Goal: Information Seeking & Learning: Check status

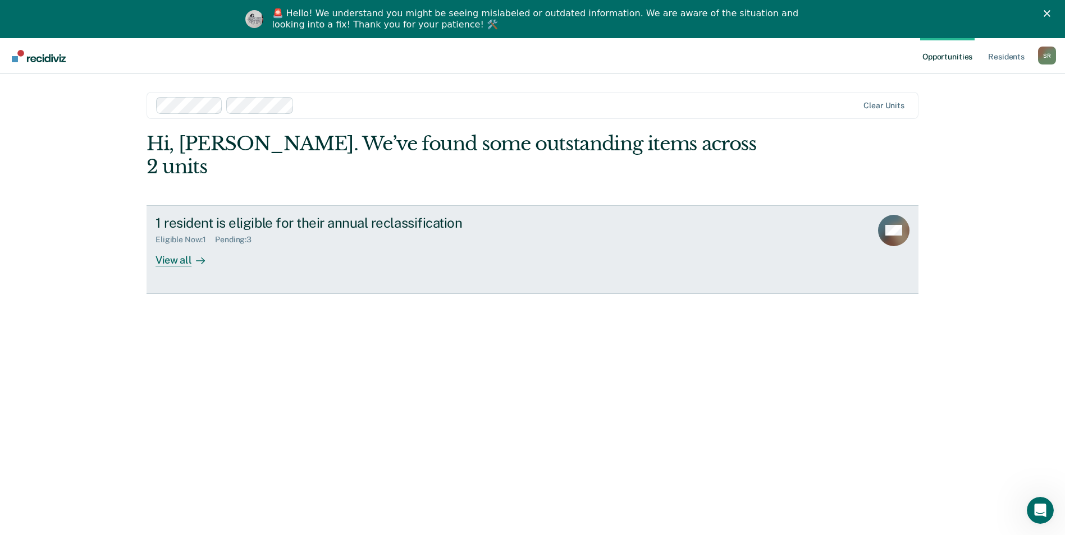
click at [181, 245] on div "View all" at bounding box center [186, 256] width 63 height 22
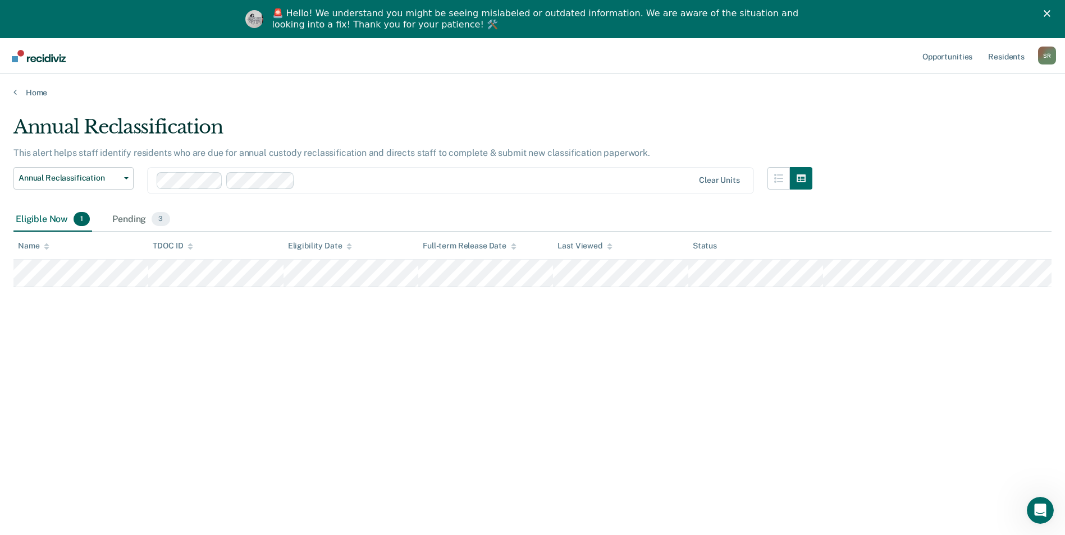
click at [379, 173] on div at bounding box center [426, 180] width 538 height 17
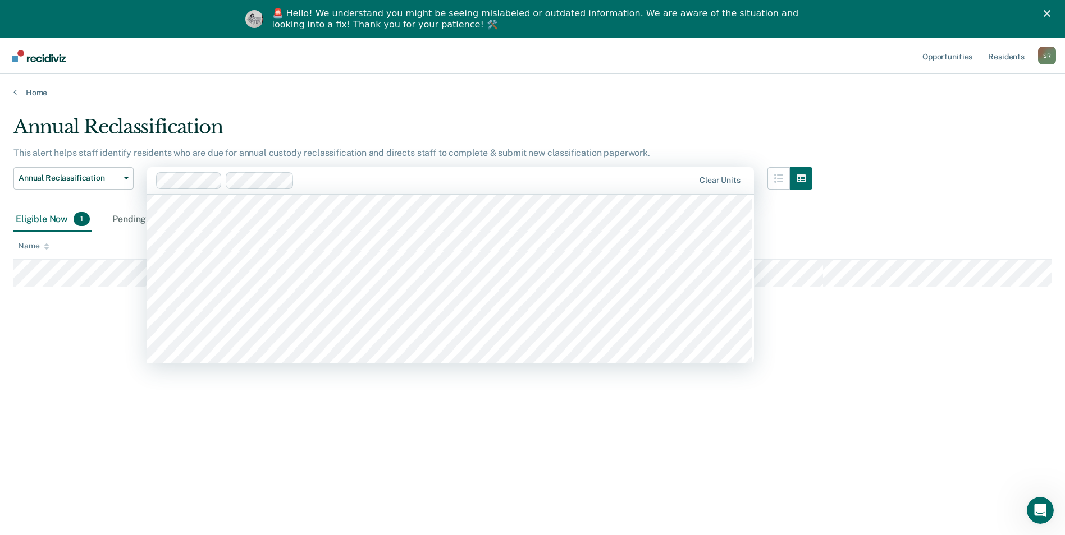
scroll to position [7263, 0]
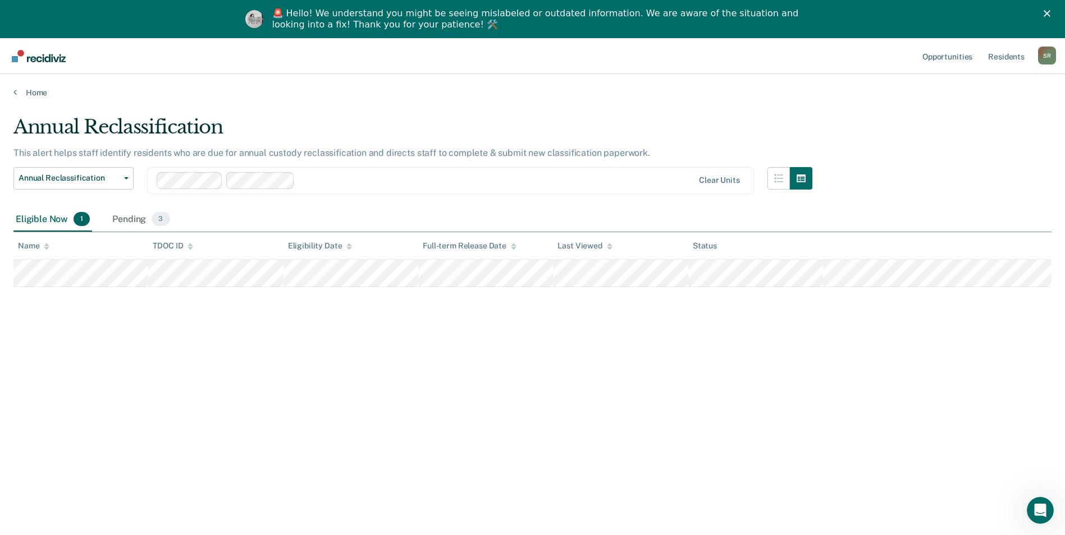
click at [350, 181] on div at bounding box center [496, 180] width 395 height 13
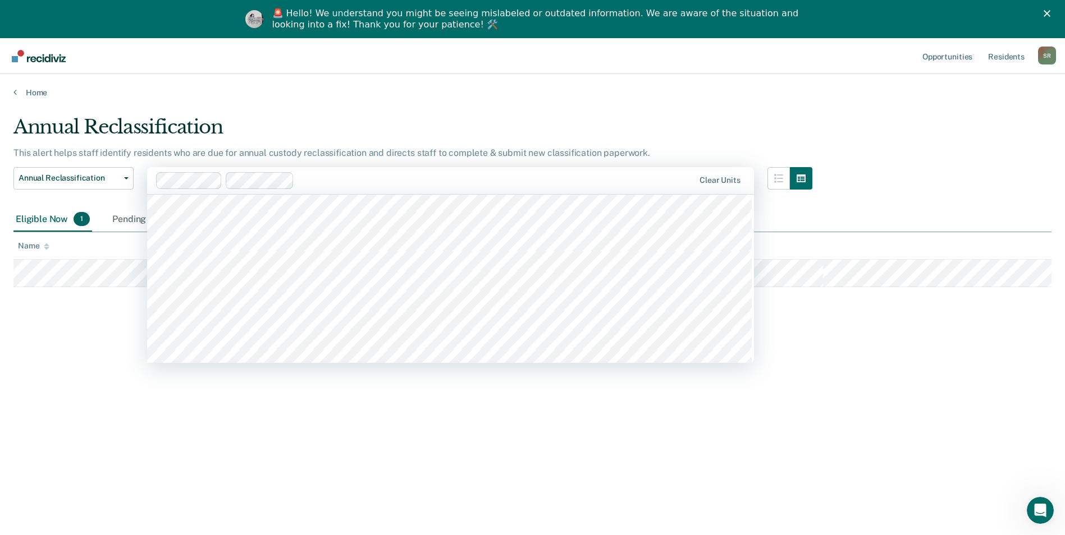
scroll to position [7400, 0]
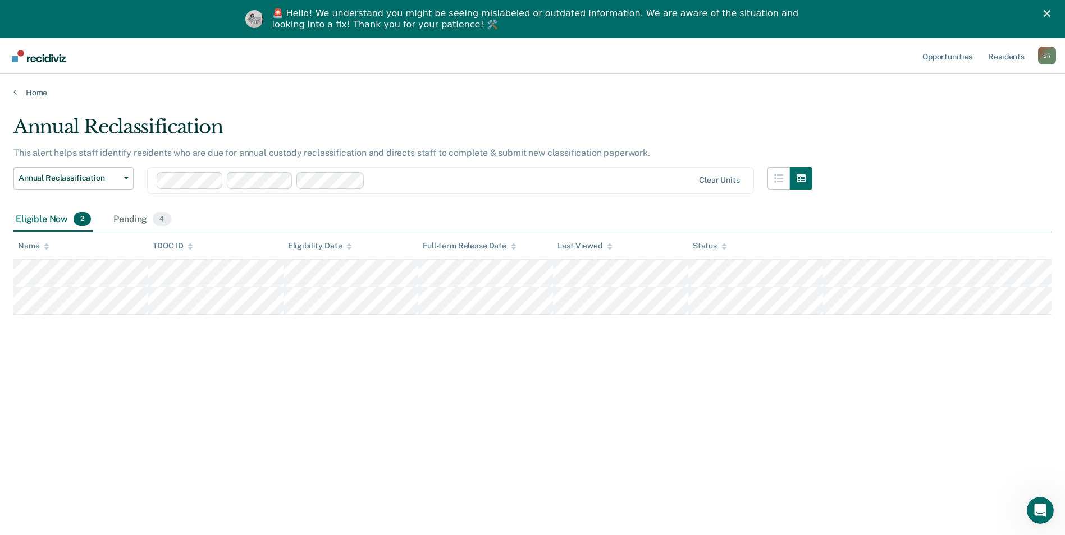
click at [399, 178] on div at bounding box center [531, 180] width 324 height 13
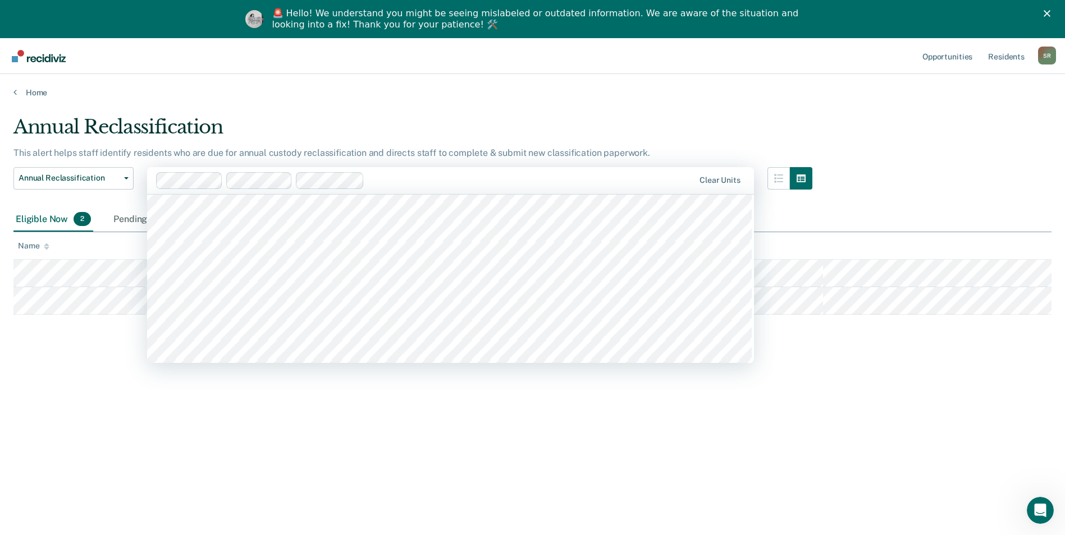
scroll to position [7288, 0]
